Goal: Information Seeking & Learning: Understand process/instructions

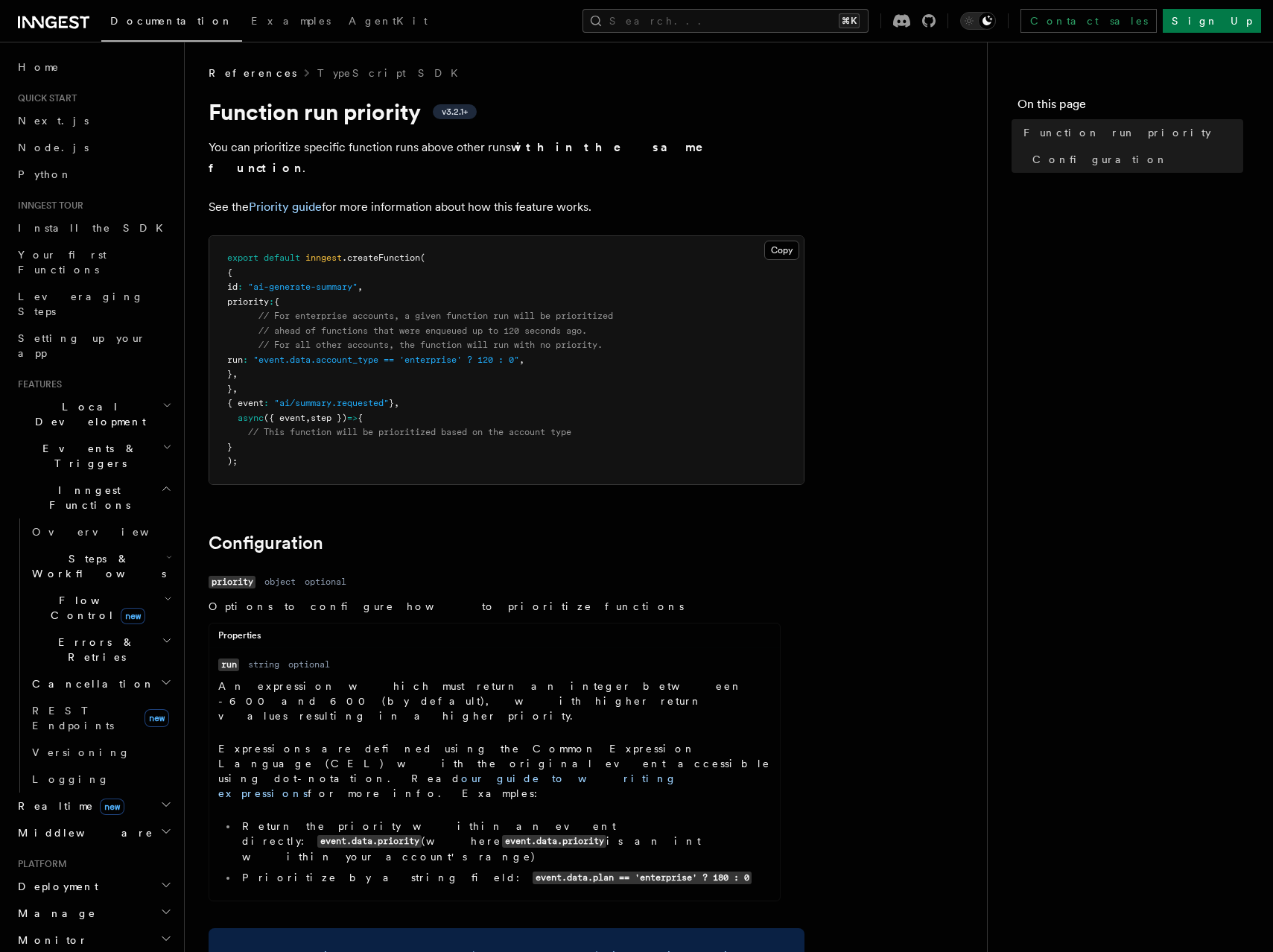
scroll to position [117, 0]
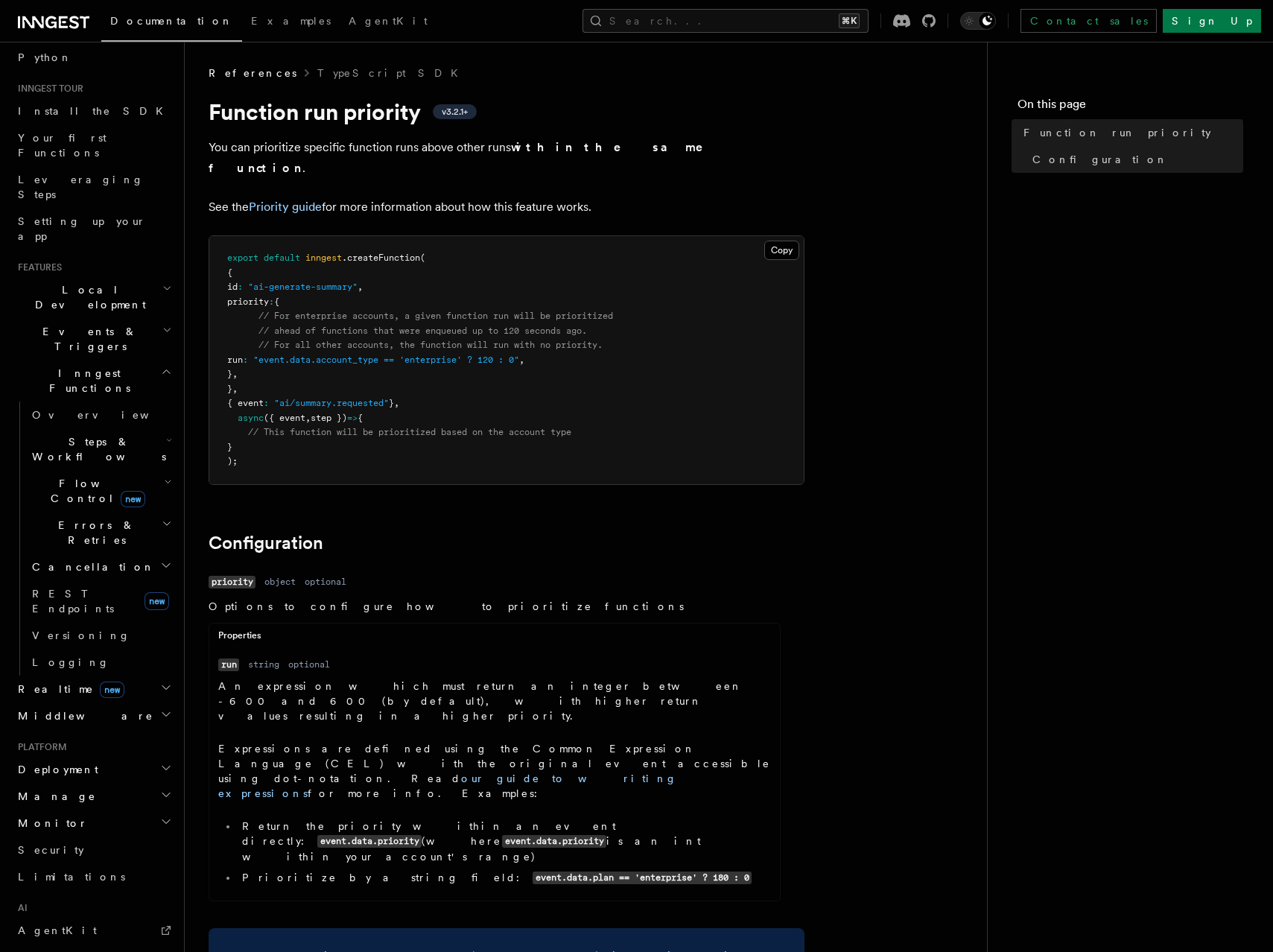
click at [60, 762] on span "Deployment" at bounding box center [54, 769] width 86 height 15
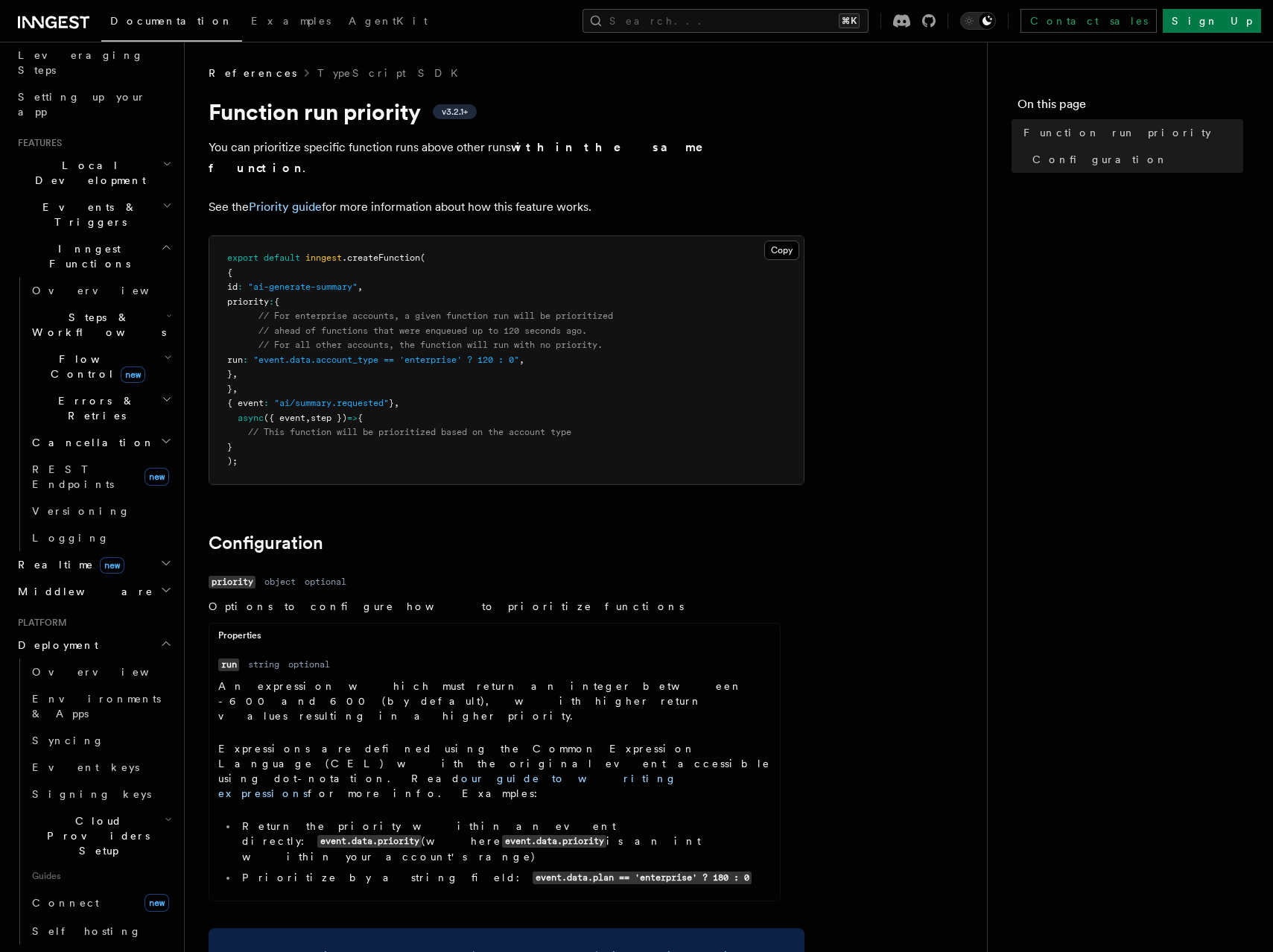
scroll to position [243, 0]
click at [81, 924] on span "Self hosting" at bounding box center [86, 929] width 109 height 12
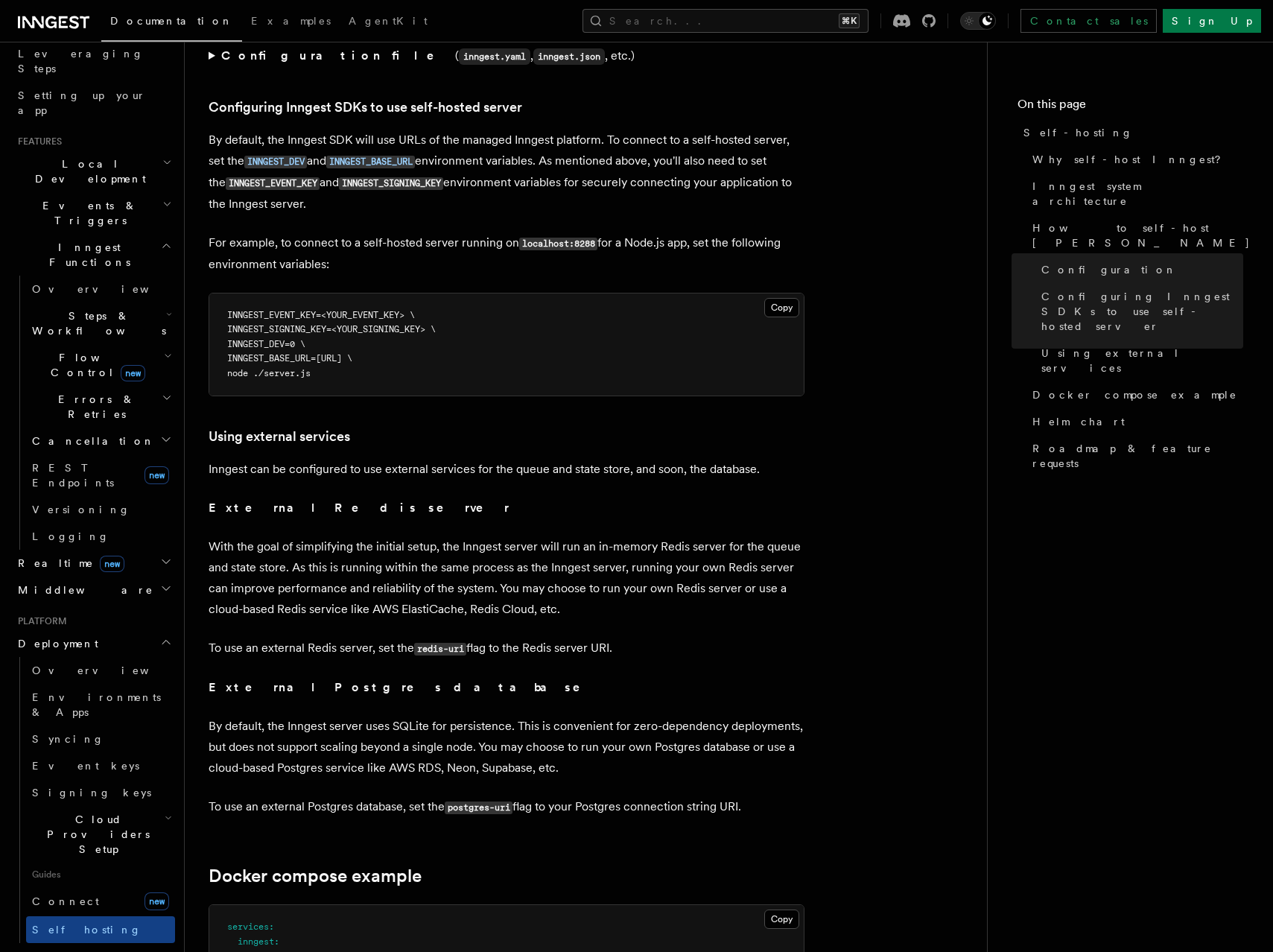
scroll to position [3203, 0]
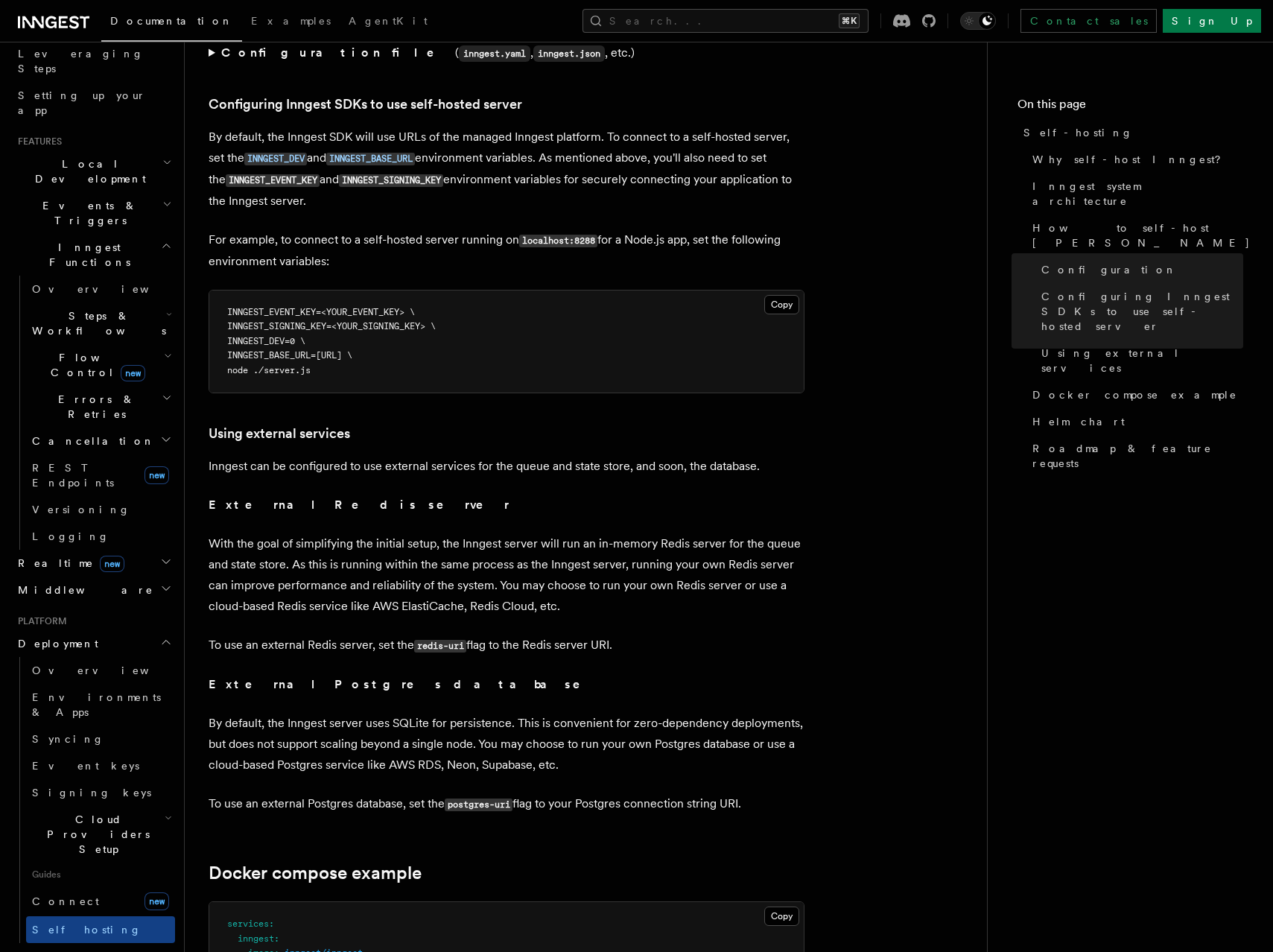
click at [295, 336] on span "INNGEST_DEV=0 \" at bounding box center [266, 342] width 78 height 11
drag, startPoint x: 295, startPoint y: 304, endPoint x: 283, endPoint y: 303, distance: 12.0
click at [283, 336] on span "INNGEST_DEV=0 \" at bounding box center [266, 342] width 78 height 11
copy span "INNGEST_DEV="
click at [541, 456] on p "Inngest can be configured to use external services for the queue and state stor…" at bounding box center [507, 467] width 596 height 21
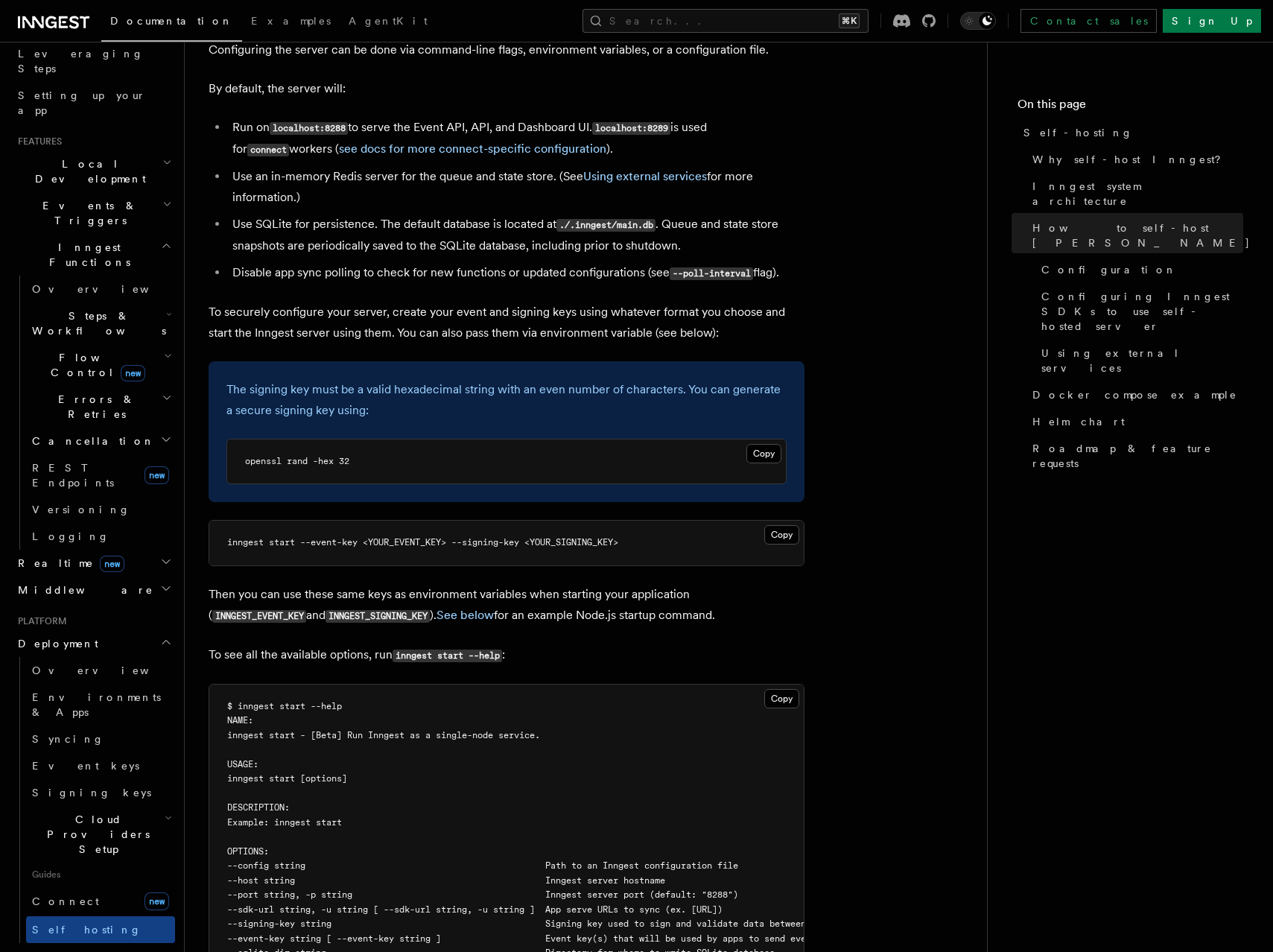
scroll to position [1979, 0]
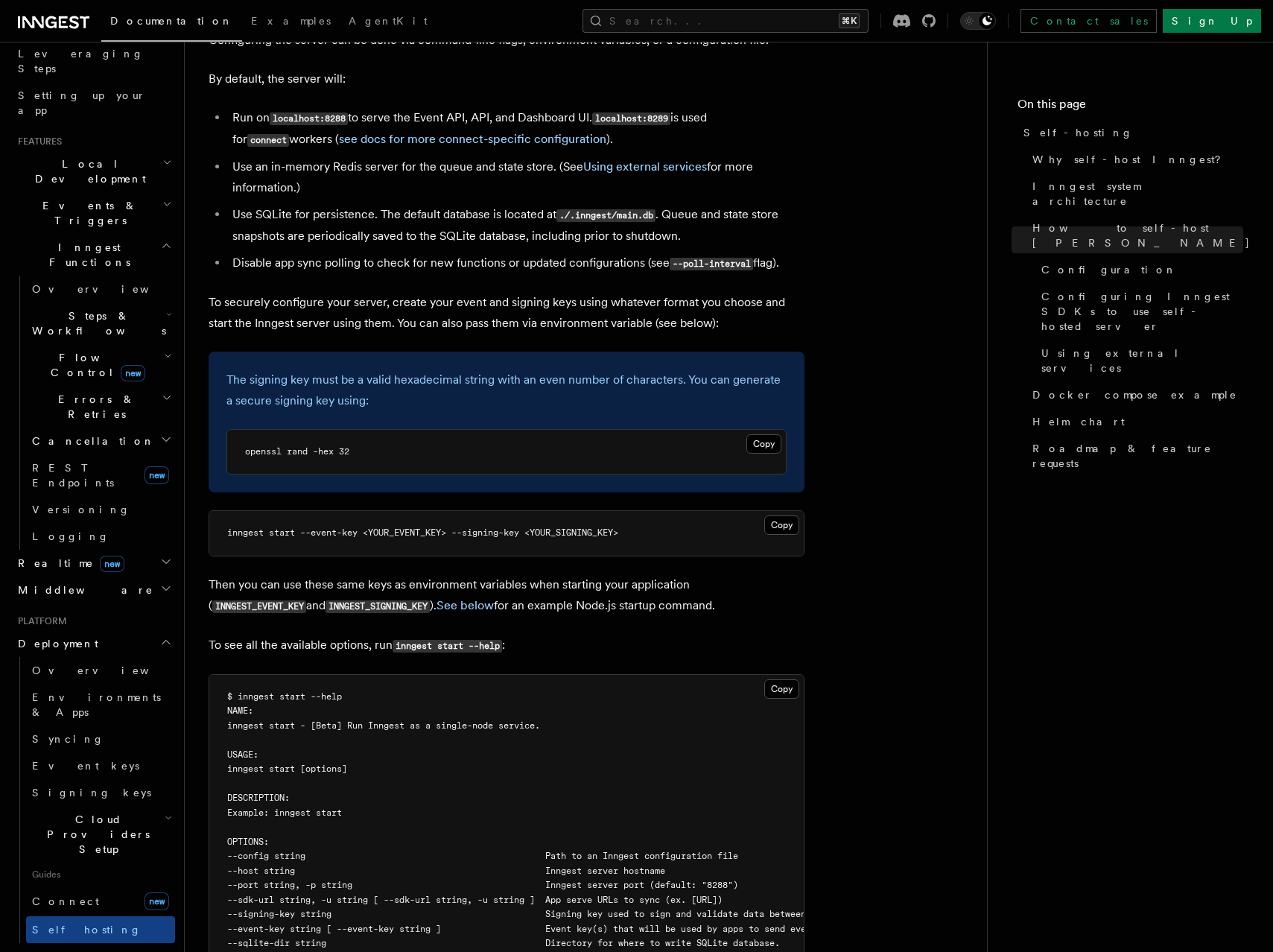
click at [543, 429] on pre "openssl rand -hex 32" at bounding box center [507, 452] width 559 height 44
click at [776, 515] on button "Copy Copied" at bounding box center [781, 525] width 35 height 20
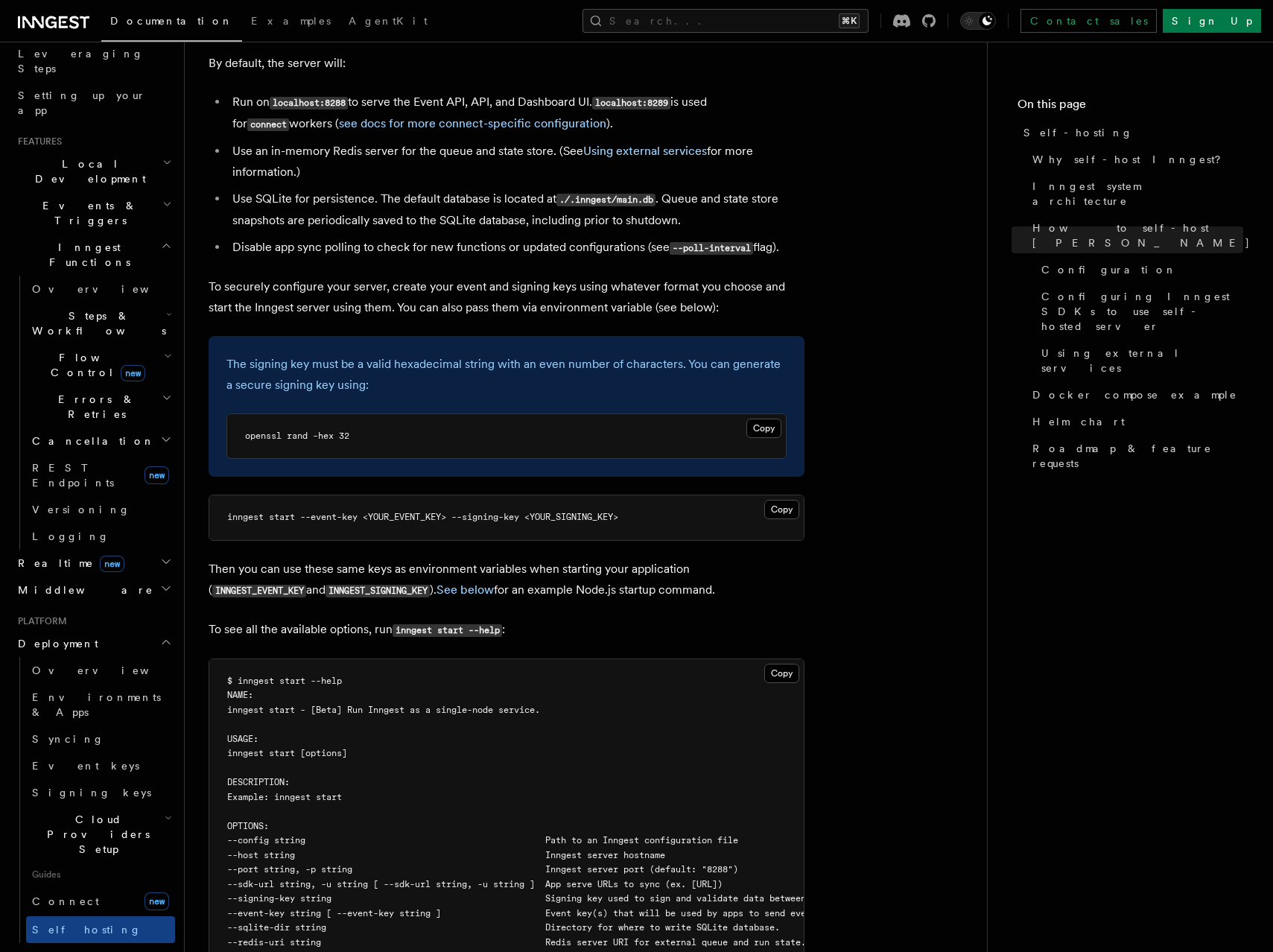
scroll to position [1995, 0]
click at [306, 583] on code "INNGEST_EVENT_KEY" at bounding box center [259, 589] width 94 height 12
copy code "INNGEST_EVENT_KEY"
click at [298, 557] on p "Then you can use these same keys as environment variables when starting your ap…" at bounding box center [507, 578] width 596 height 43
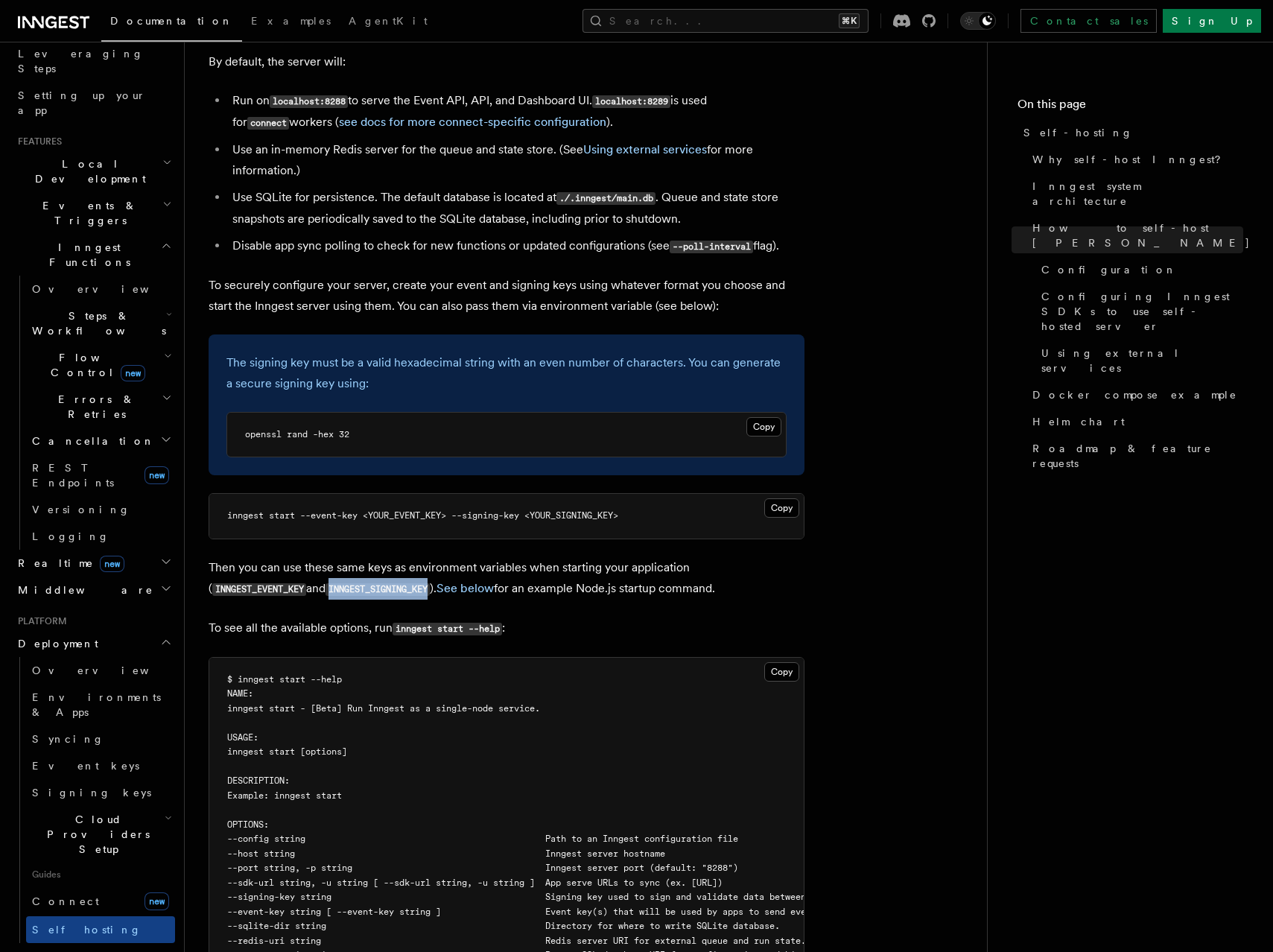
click at [298, 557] on p "Then you can use these same keys as environment variables when starting your ap…" at bounding box center [507, 578] width 596 height 43
copy code "INNGEST_SIGNING_KEY"
